Goal: Book appointment/travel/reservation

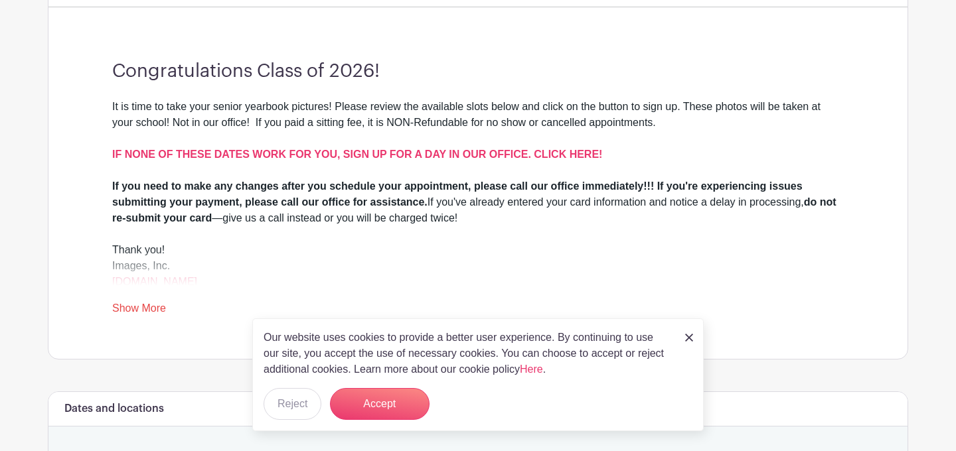
scroll to position [353, 0]
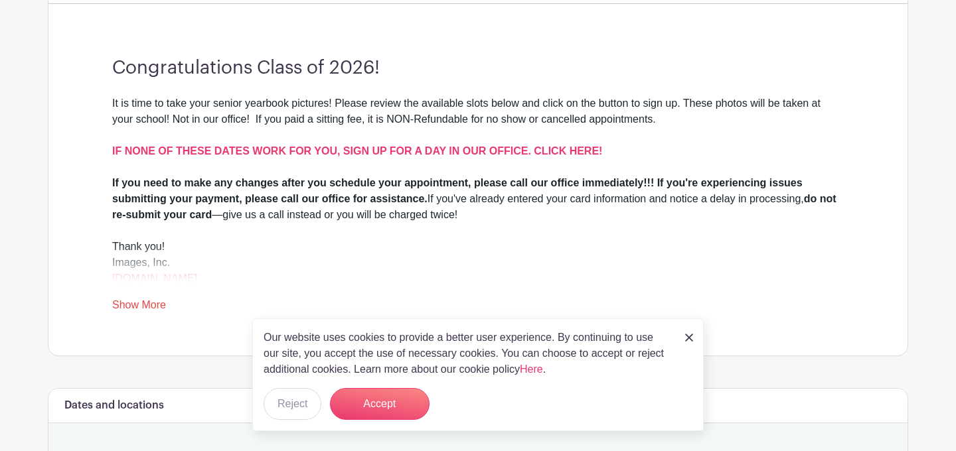
click at [151, 216] on strong "do not re-submit your card" at bounding box center [474, 206] width 724 height 27
click at [357, 414] on button "Accept" at bounding box center [380, 404] width 100 height 32
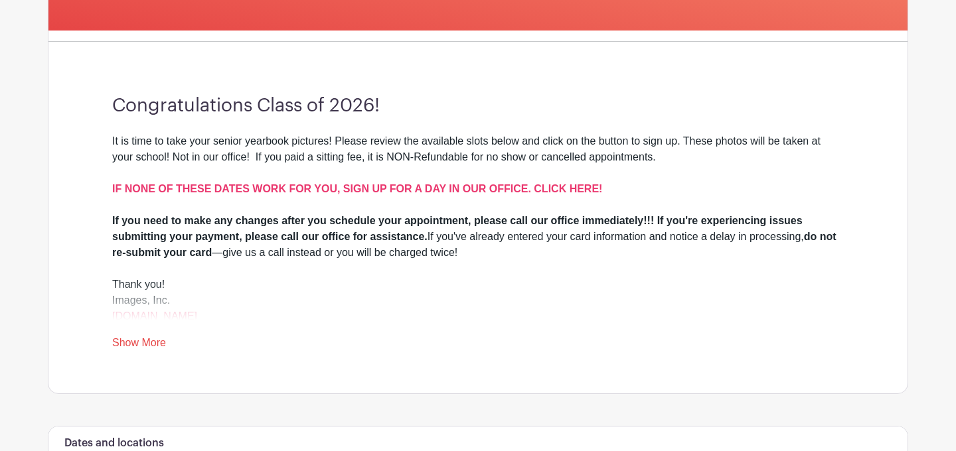
scroll to position [372, 0]
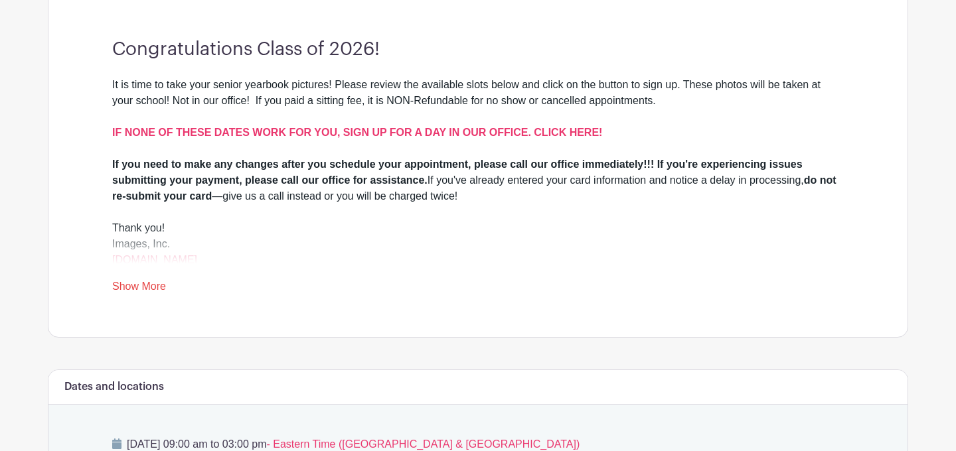
click at [142, 286] on link "Show More" at bounding box center [139, 289] width 54 height 17
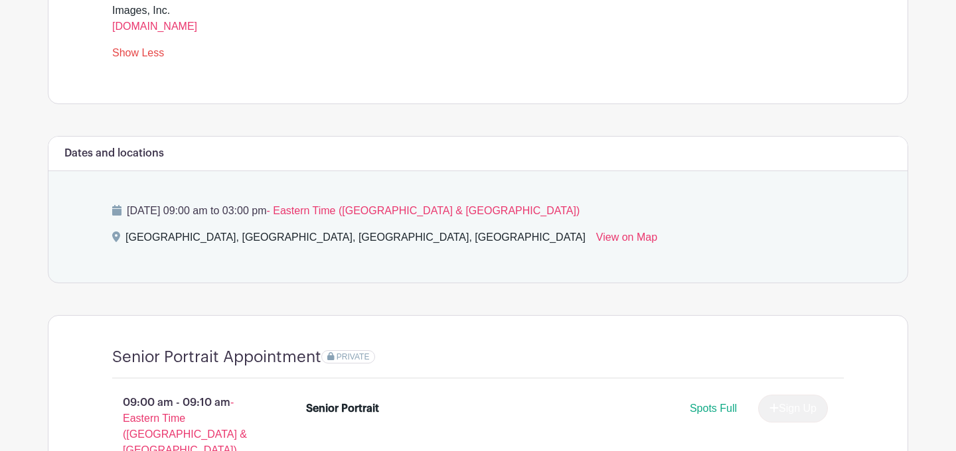
scroll to position [607, 0]
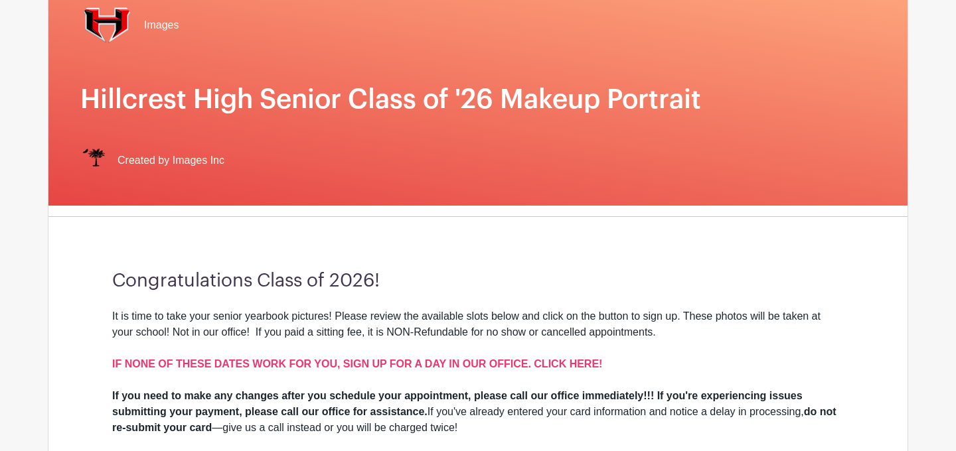
scroll to position [138, 0]
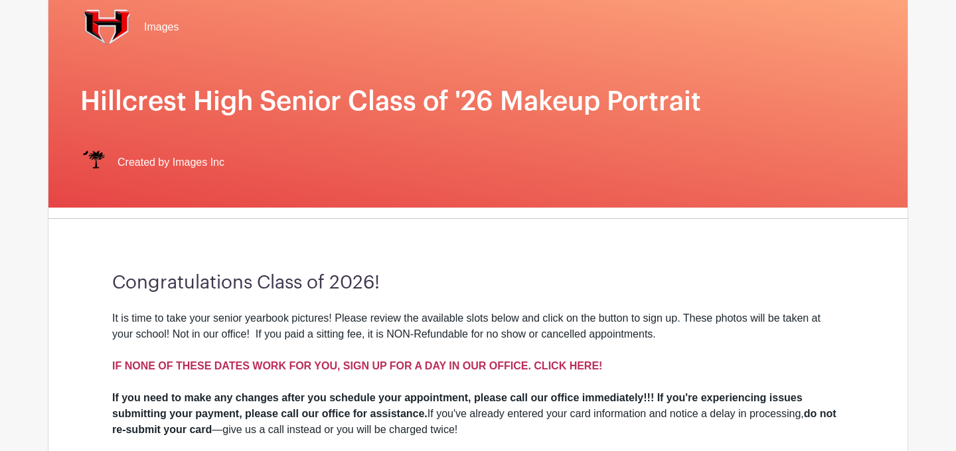
click at [308, 365] on strong "IF NONE OF THESE DATES WORK FOR YOU, SIGN UP FOR A DAY IN OUR OFFICE. CLICK HER…" at bounding box center [357, 365] width 490 height 11
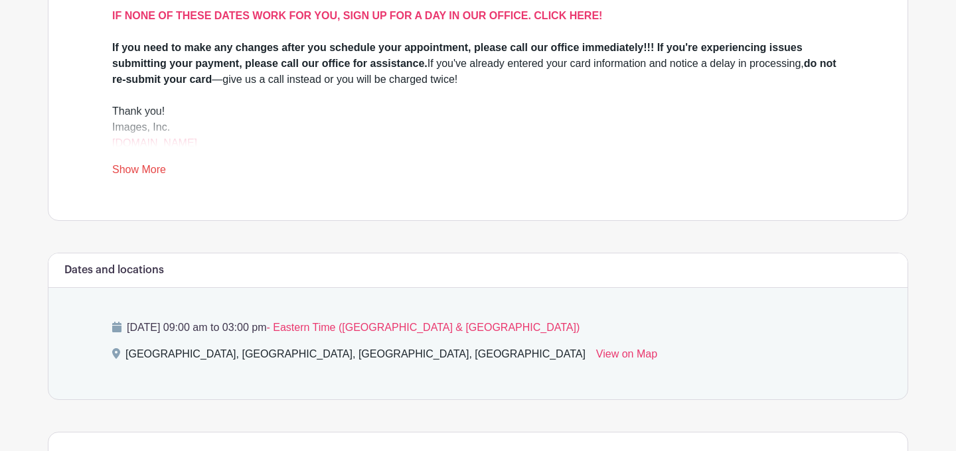
scroll to position [500, 0]
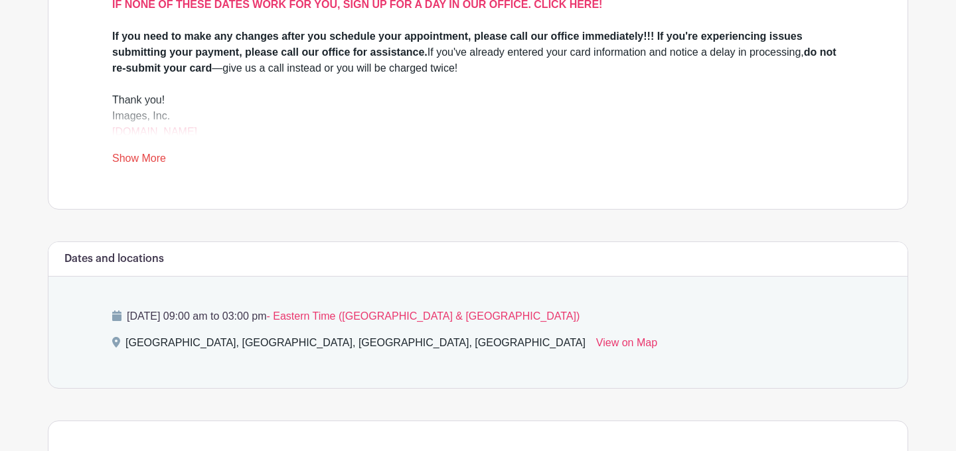
click at [137, 164] on link "Show More" at bounding box center [139, 161] width 54 height 17
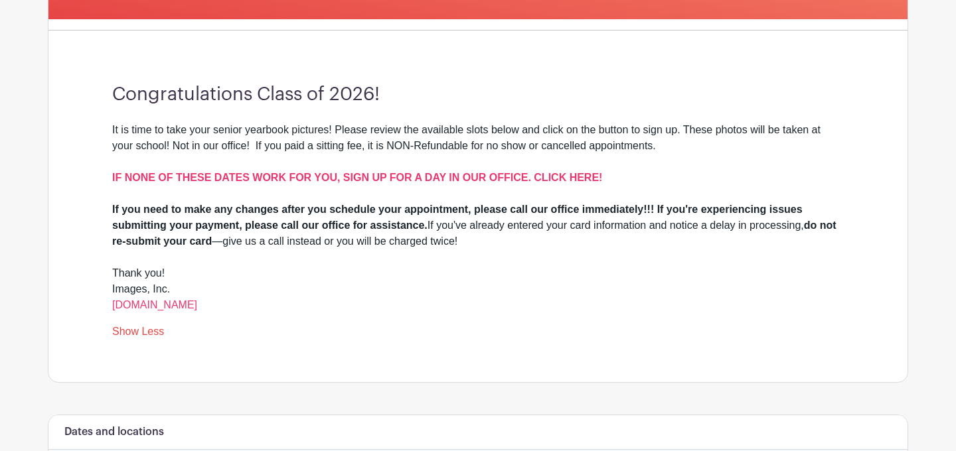
scroll to position [326, 0]
click at [527, 177] on strong "IF NONE OF THESE DATES WORK FOR YOU, SIGN UP FOR A DAY IN OUR OFFICE. CLICK HER…" at bounding box center [357, 177] width 490 height 11
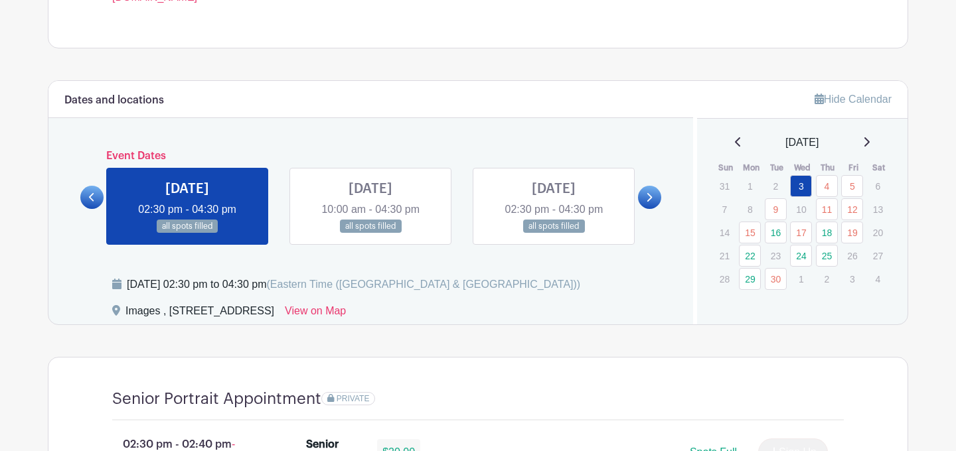
scroll to position [618, 0]
click at [828, 255] on link "25" at bounding box center [827, 256] width 22 height 22
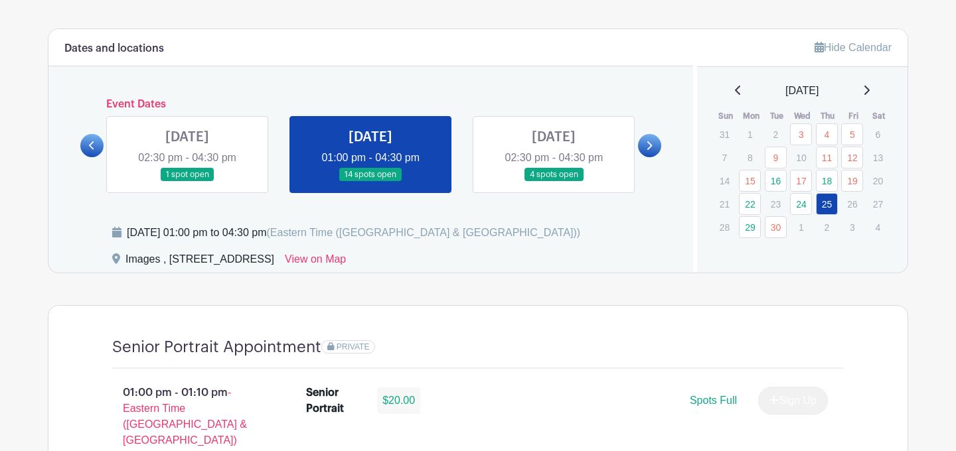
scroll to position [664, 0]
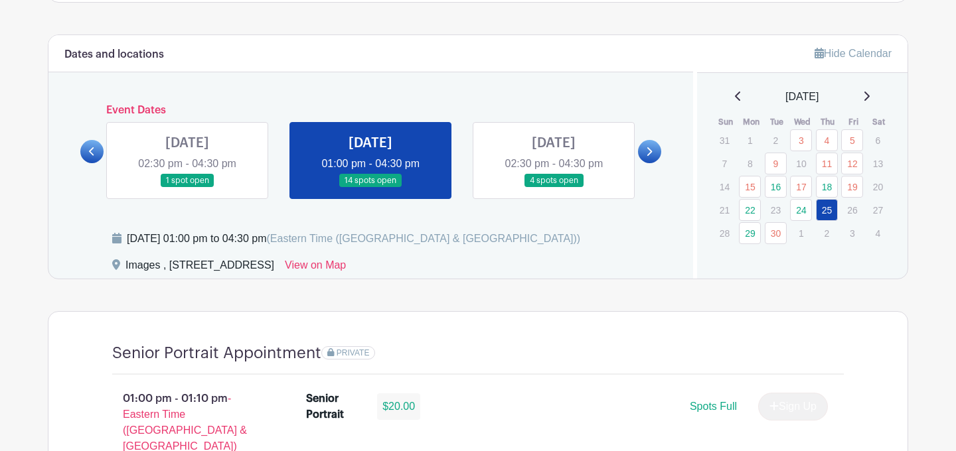
click at [187, 188] on link at bounding box center [187, 188] width 0 height 0
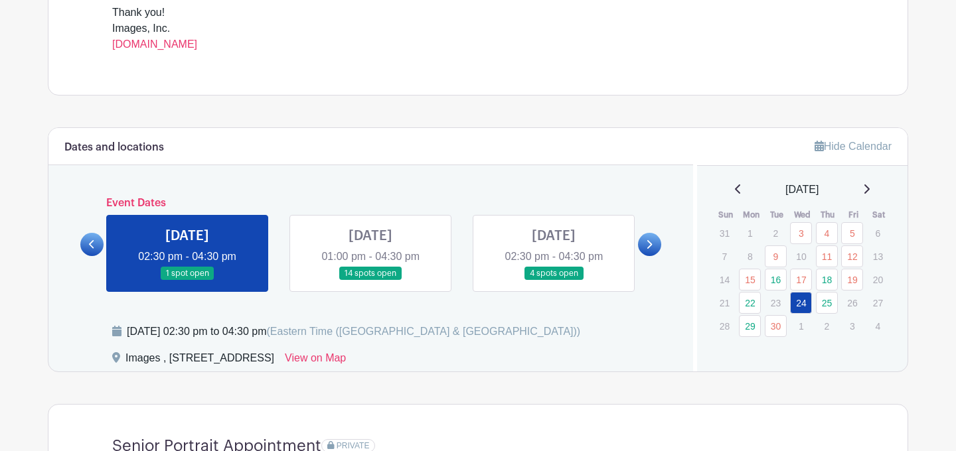
scroll to position [571, 0]
click at [370, 281] on link at bounding box center [370, 281] width 0 height 0
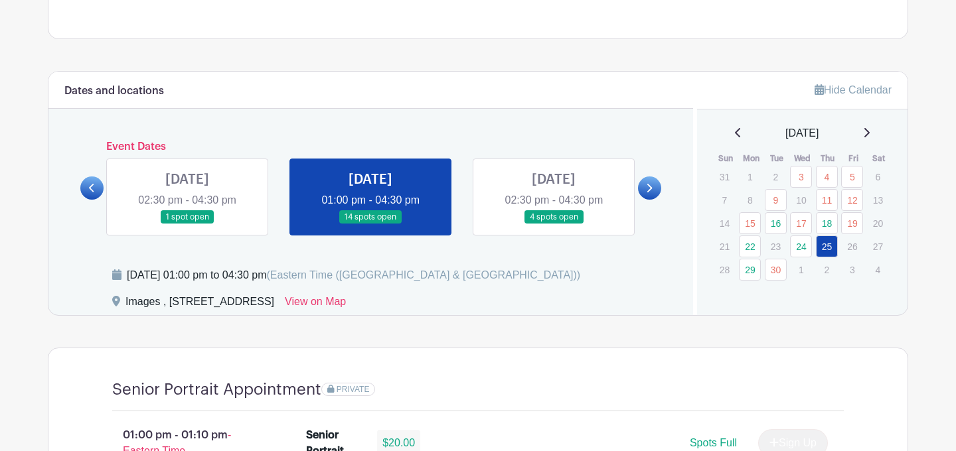
scroll to position [630, 0]
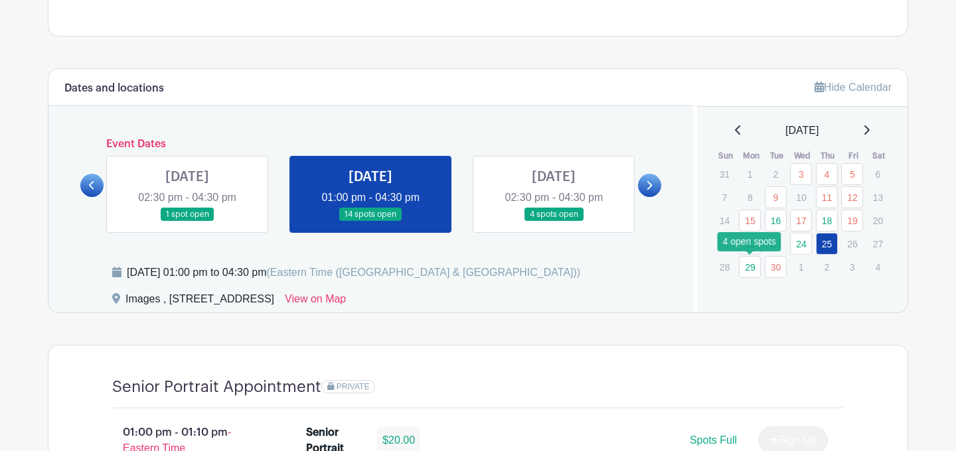
click at [749, 271] on link "29" at bounding box center [750, 267] width 22 height 22
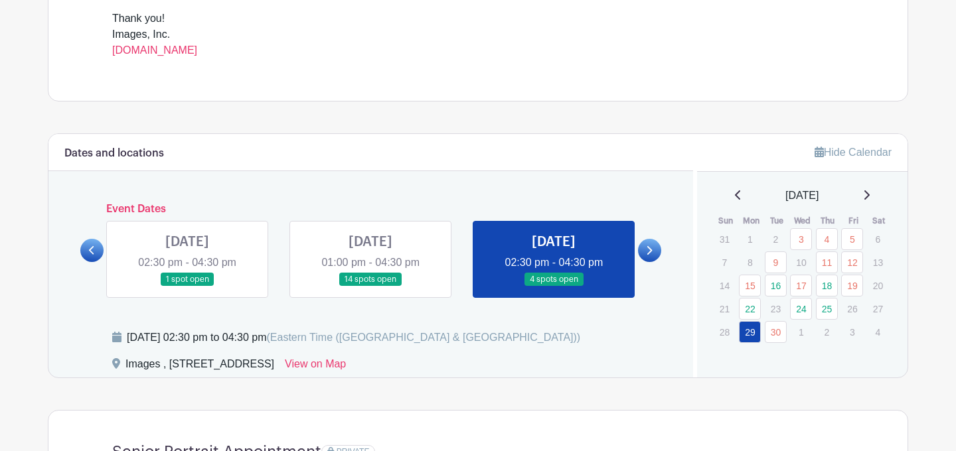
scroll to position [567, 0]
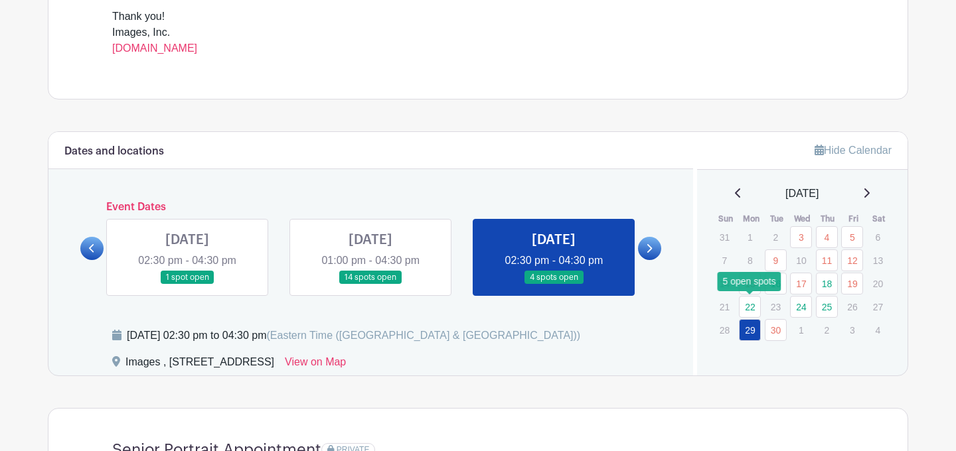
click at [746, 309] on link "22" at bounding box center [750, 307] width 22 height 22
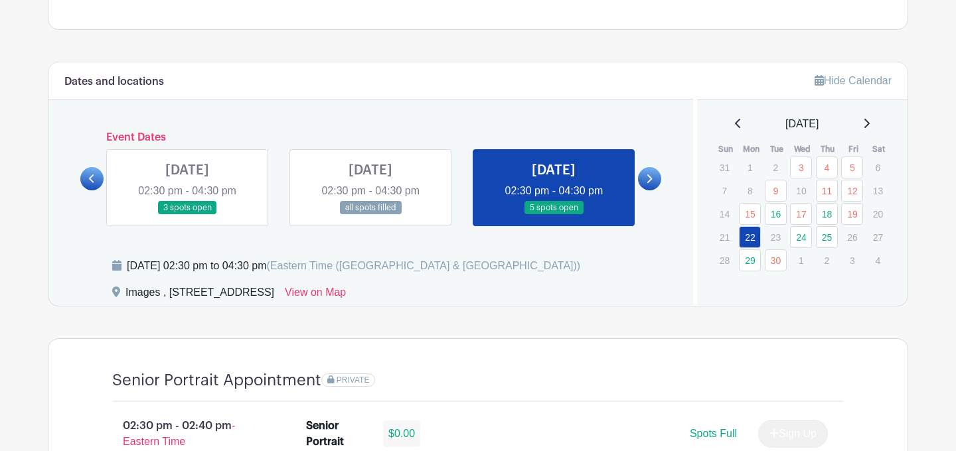
scroll to position [637, 0]
click at [798, 240] on link "24" at bounding box center [801, 237] width 22 height 22
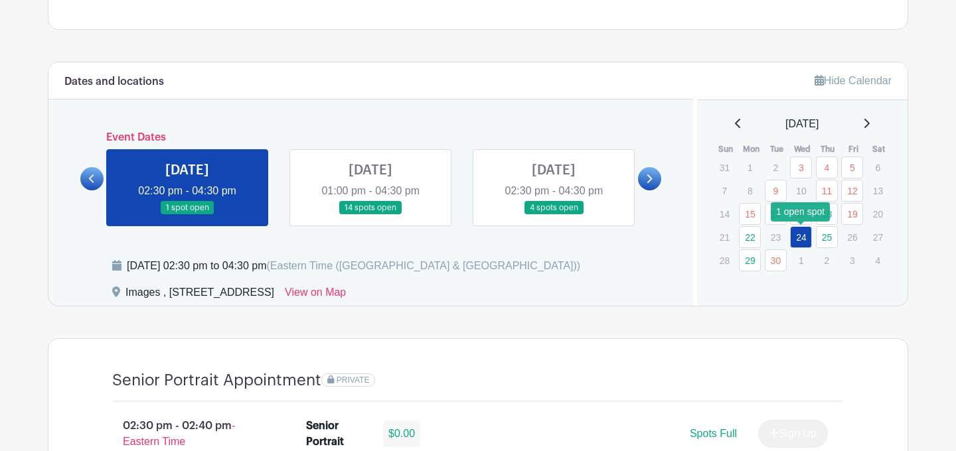
click at [800, 240] on link "24" at bounding box center [801, 237] width 22 height 22
click at [824, 237] on link "25" at bounding box center [827, 237] width 22 height 22
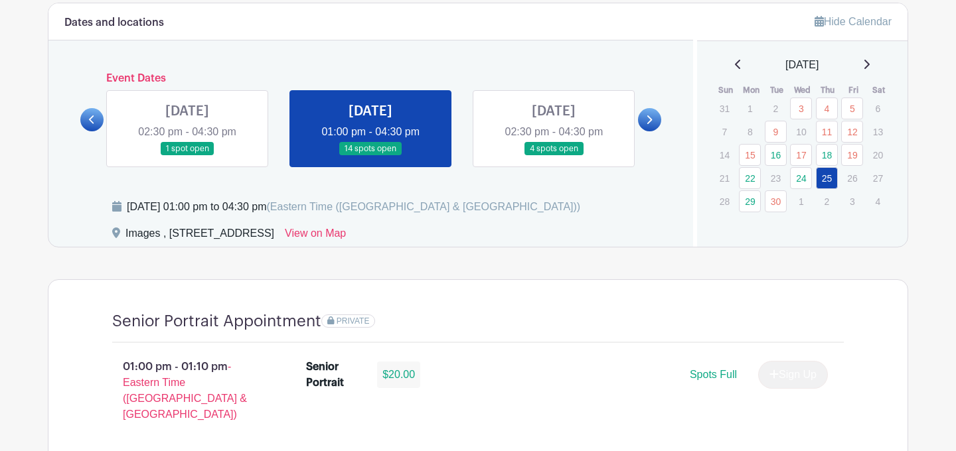
scroll to position [695, 0]
click at [869, 64] on icon at bounding box center [866, 64] width 5 height 9
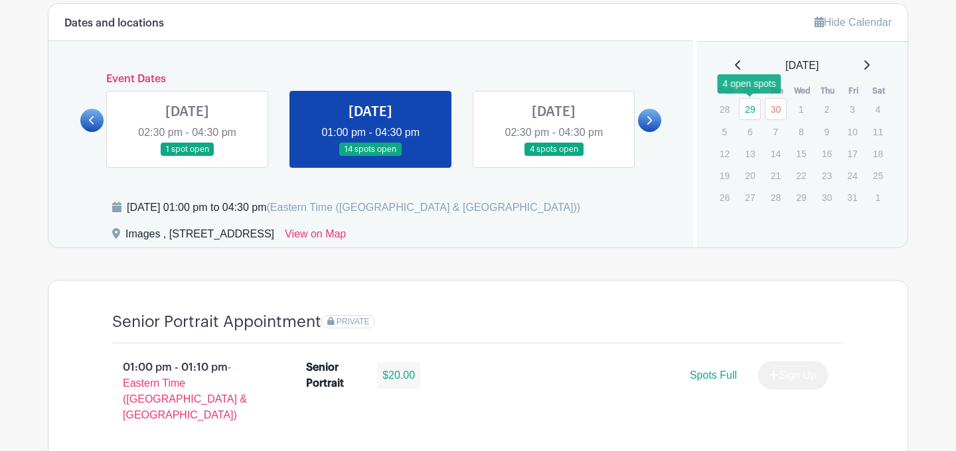
click at [751, 111] on link "29" at bounding box center [750, 109] width 22 height 22
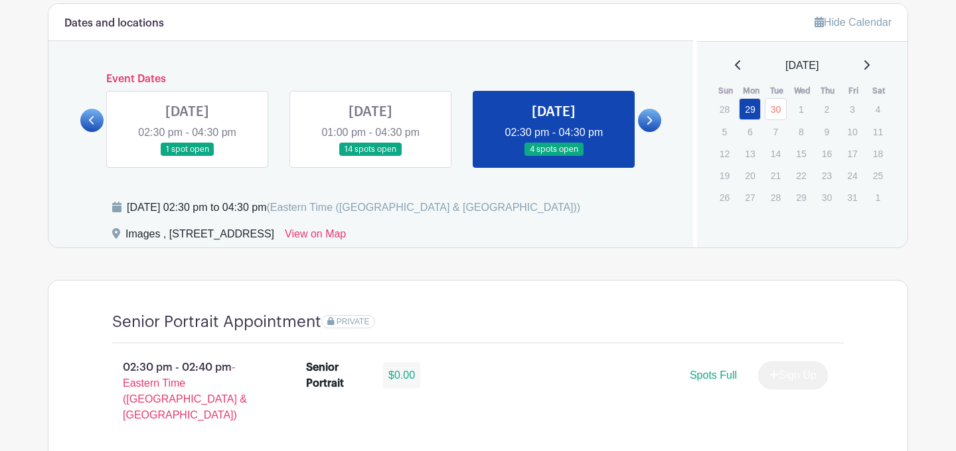
click at [566, 50] on div "Dates and locations Event Dates MON Jun 02, 2025 09:30 am - 04:00 pm 16 spots o…" at bounding box center [370, 126] width 644 height 244
